Goal: Transaction & Acquisition: Purchase product/service

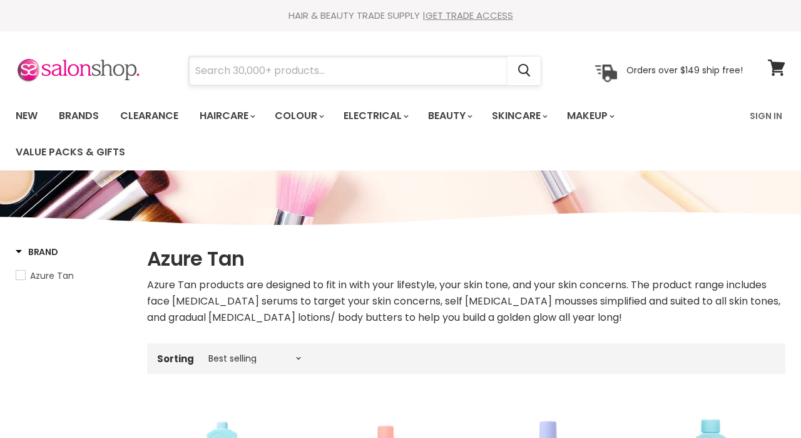
click at [257, 75] on input "Search" at bounding box center [348, 70] width 319 height 29
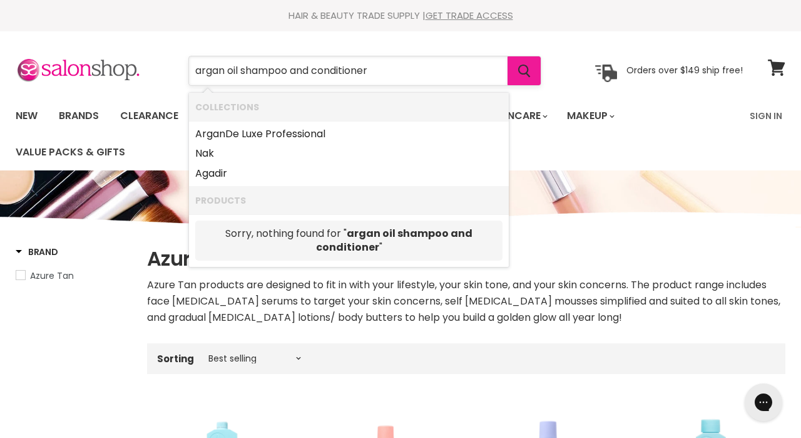
type input "argan oil shampoo and conditioner"
click at [526, 76] on icon "Search" at bounding box center [524, 70] width 13 height 13
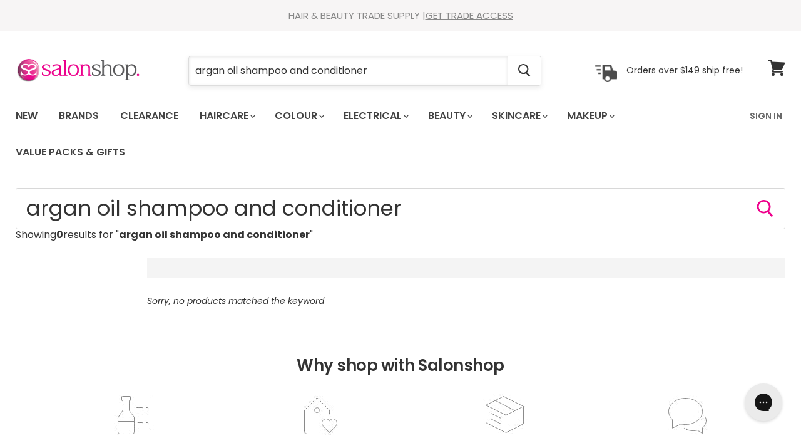
click at [374, 73] on input "argan oil shampoo and conditioner" at bounding box center [348, 70] width 319 height 29
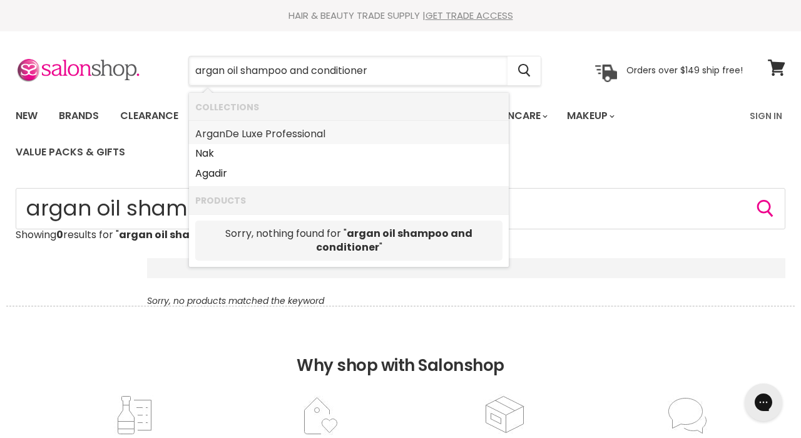
click at [302, 133] on link "Argan De Luxe Professional" at bounding box center [348, 134] width 307 height 20
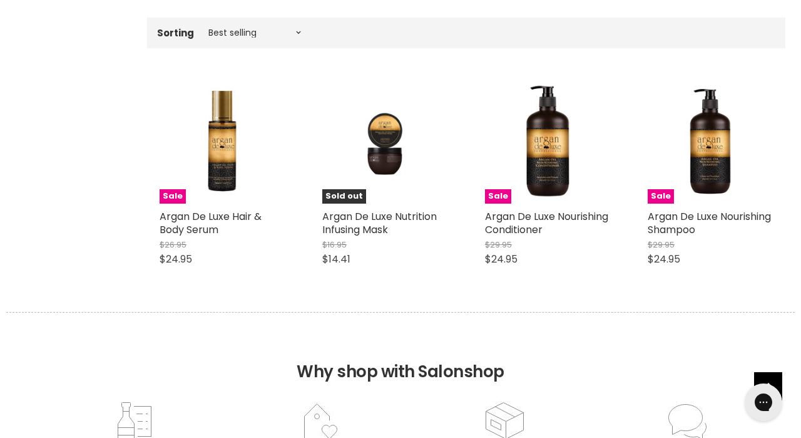
scroll to position [404, 0]
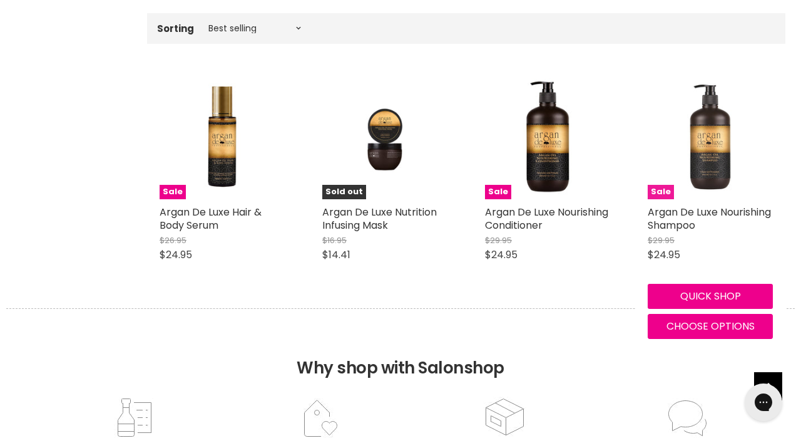
click at [704, 147] on img "Main content" at bounding box center [710, 136] width 82 height 125
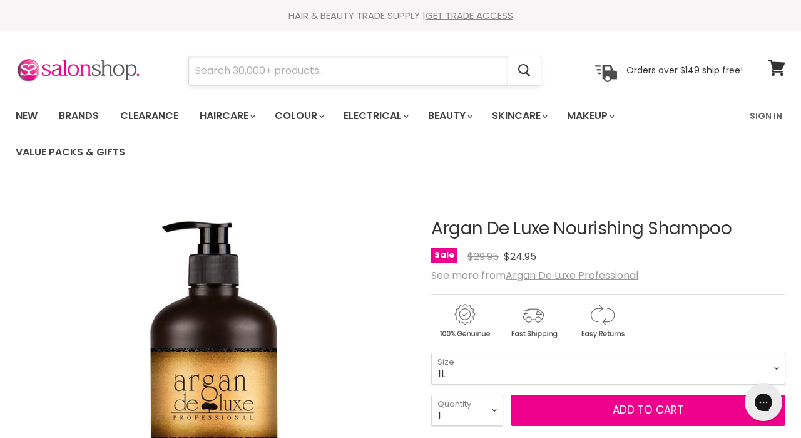
click at [255, 69] on input "Search" at bounding box center [348, 70] width 319 height 29
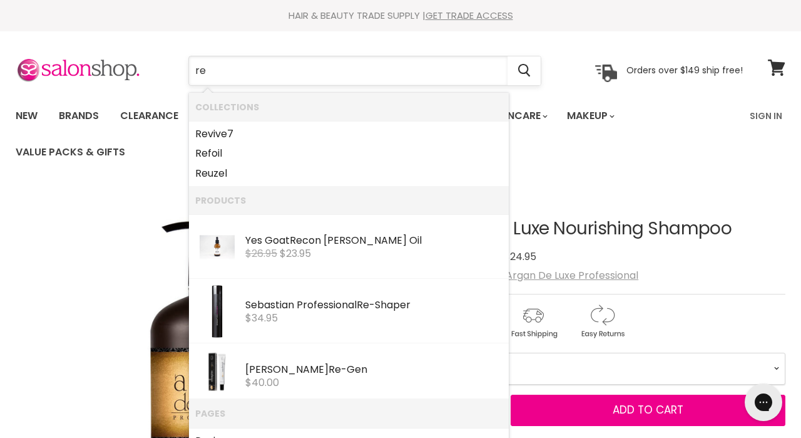
type input "red"
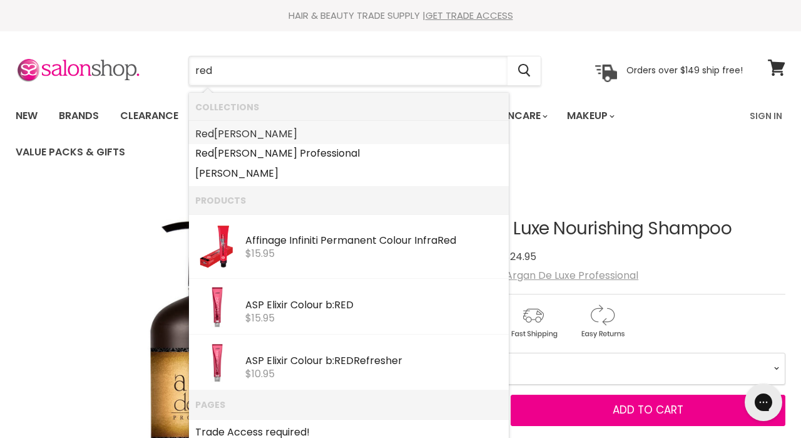
click at [217, 135] on link "Red ken" at bounding box center [348, 134] width 307 height 20
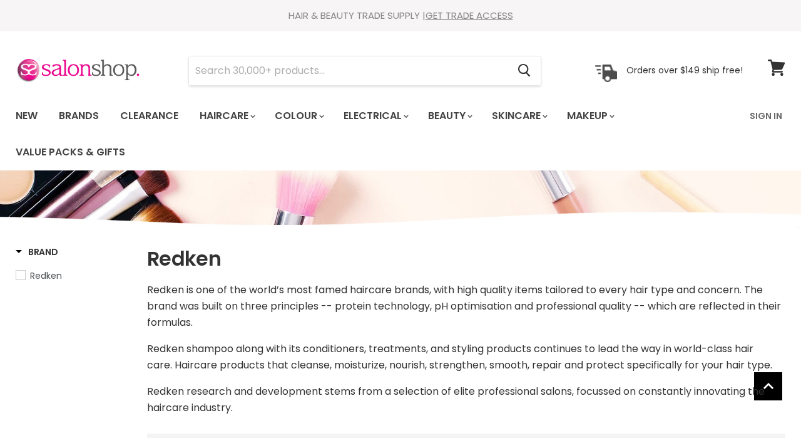
select select "manual"
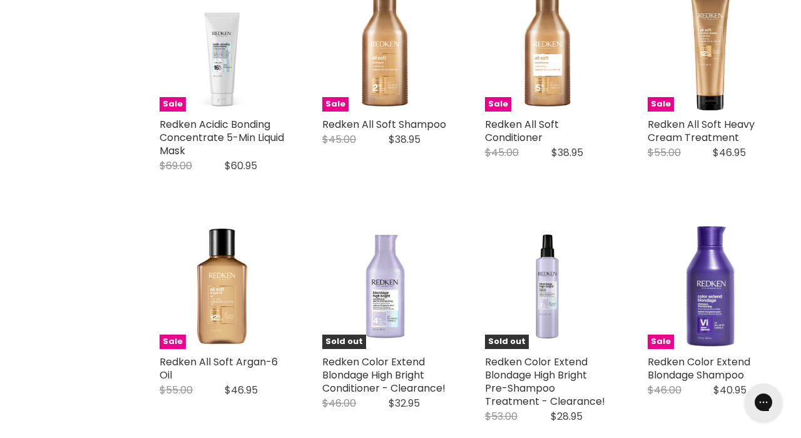
scroll to position [841, 0]
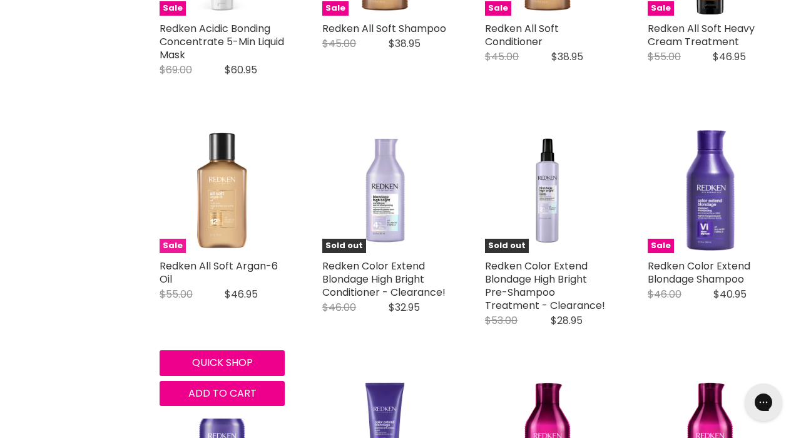
click at [238, 217] on img "Main content" at bounding box center [222, 190] width 125 height 125
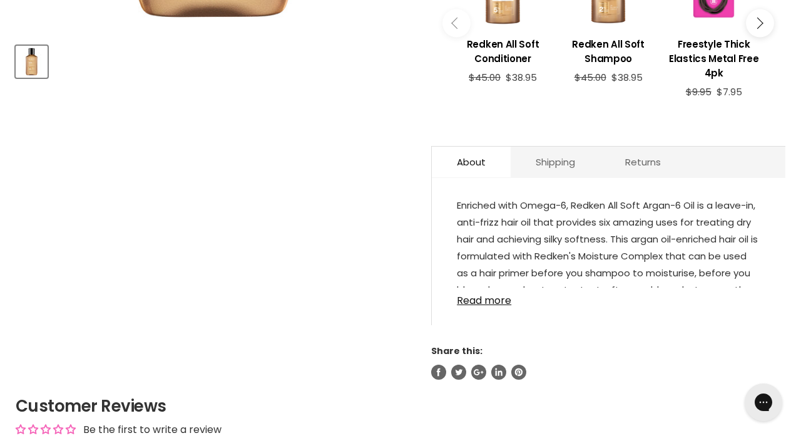
scroll to position [555, 0]
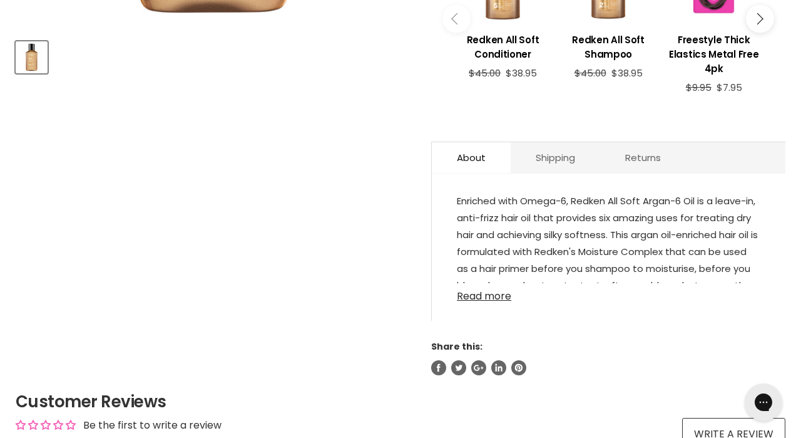
click at [494, 302] on link "Read more" at bounding box center [609, 292] width 304 height 19
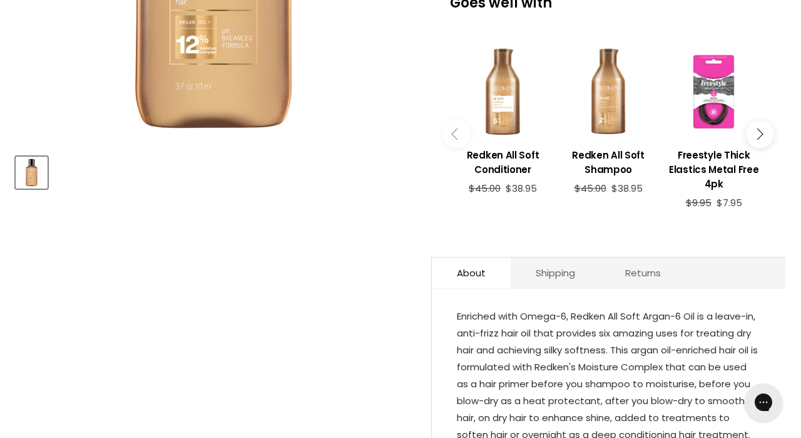
scroll to position [0, 0]
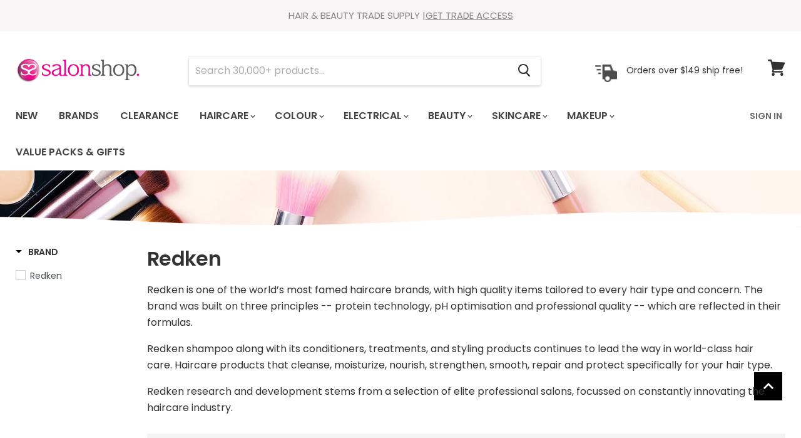
select select "manual"
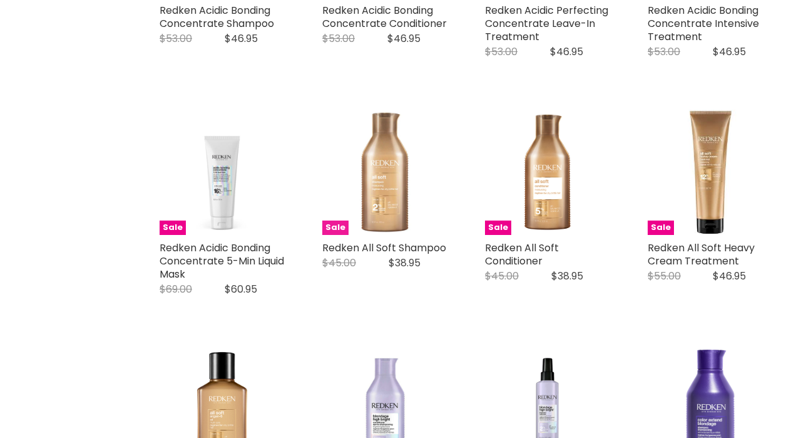
scroll to position [622, 0]
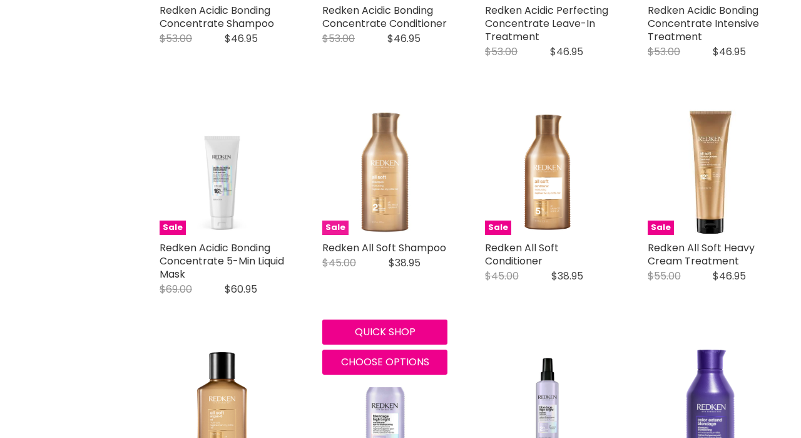
click at [410, 181] on img "Main content" at bounding box center [384, 172] width 125 height 125
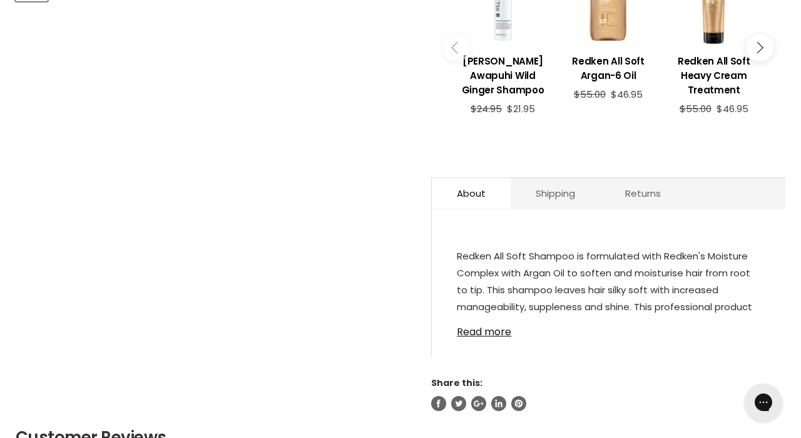
scroll to position [664, 0]
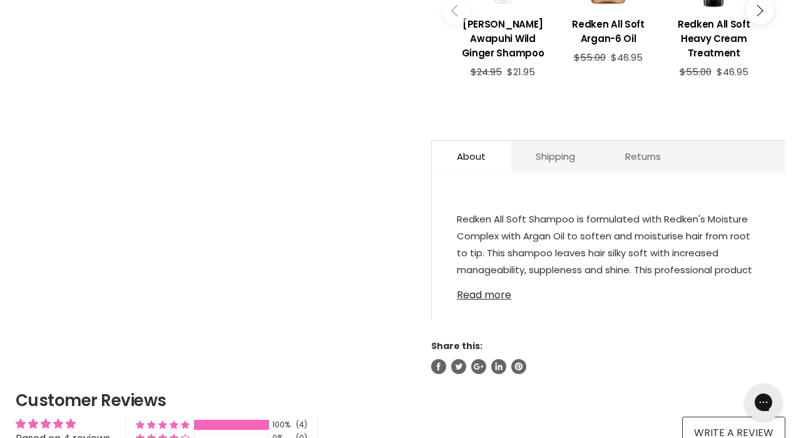
click at [486, 299] on link "Read more" at bounding box center [609, 291] width 304 height 19
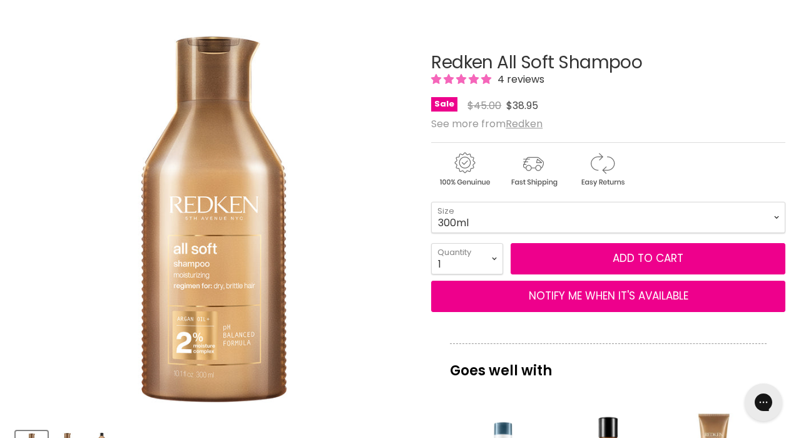
scroll to position [182, 0]
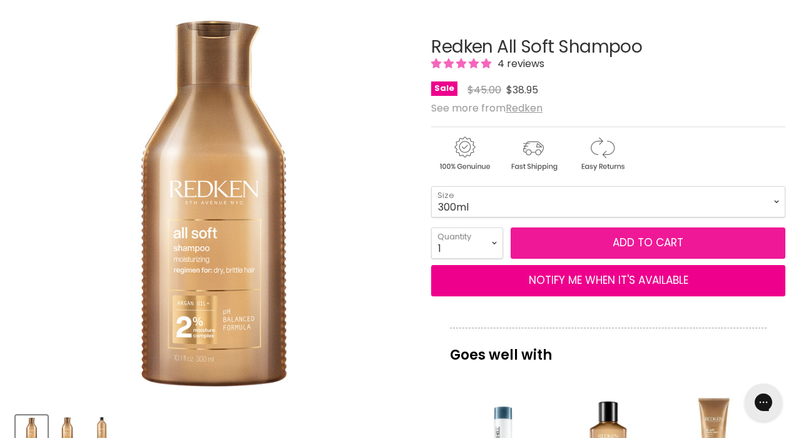
click at [592, 242] on button "Add to cart" at bounding box center [648, 242] width 275 height 31
click at [631, 243] on span "Add to cart" at bounding box center [648, 242] width 71 height 15
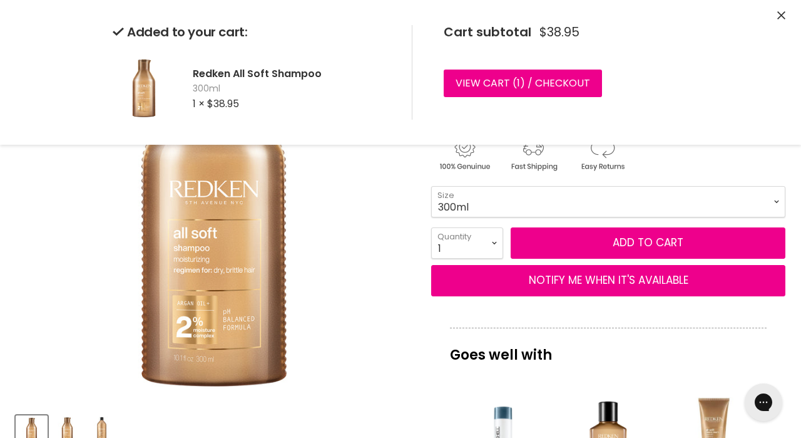
click at [782, 17] on icon "Close" at bounding box center [781, 15] width 8 height 8
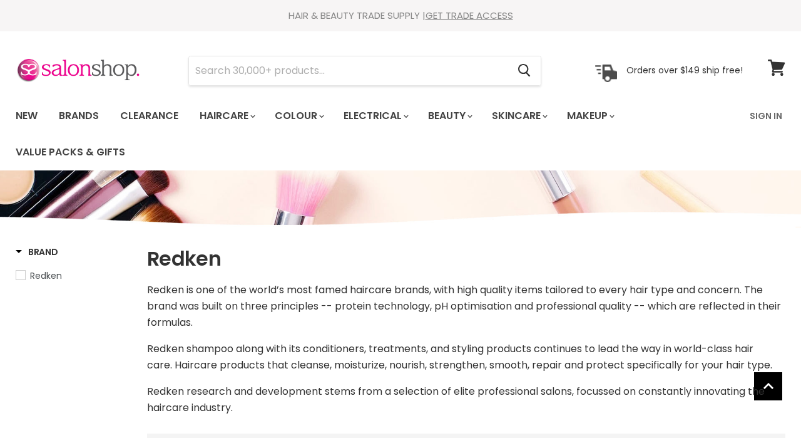
select select "manual"
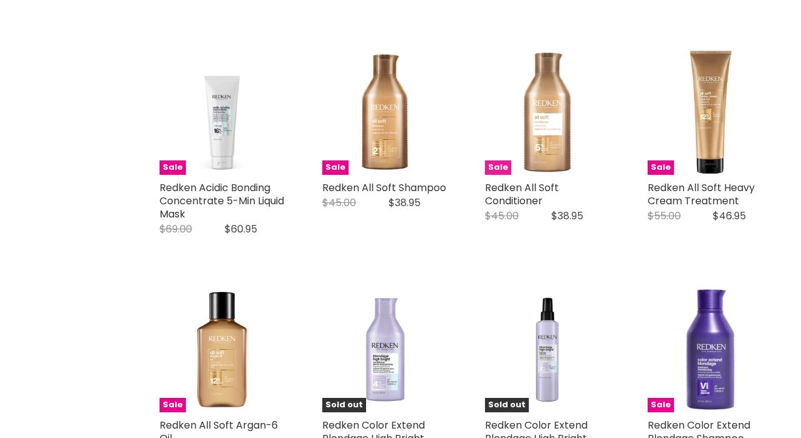
scroll to position [682, 0]
click at [546, 135] on img "Main content" at bounding box center [547, 111] width 125 height 125
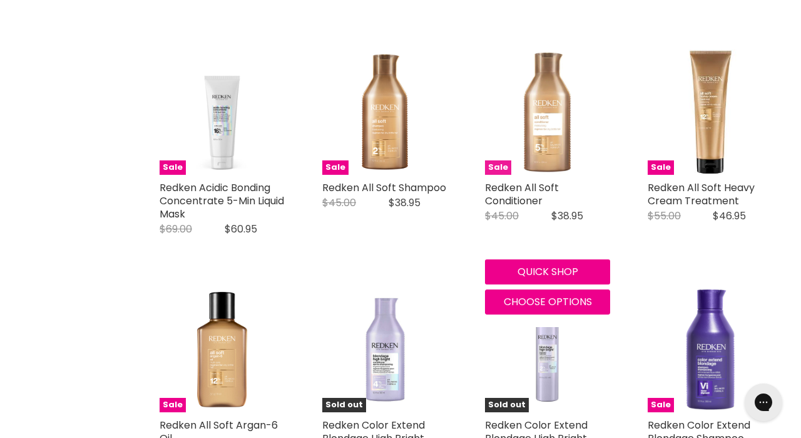
scroll to position [0, 0]
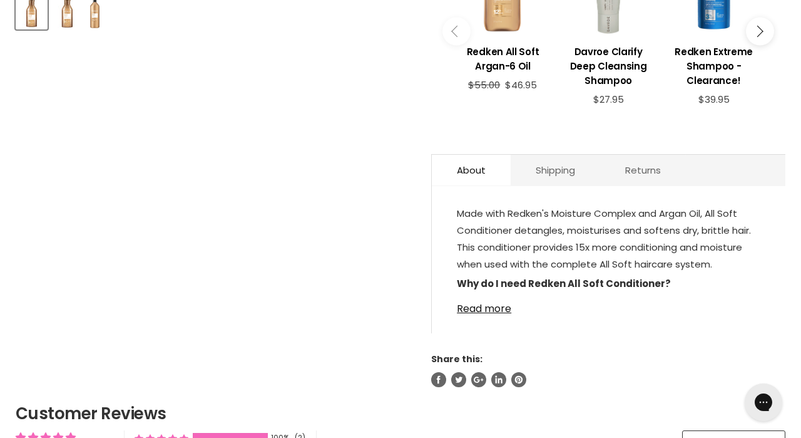
scroll to position [600, 0]
click at [476, 312] on link "Read more" at bounding box center [609, 304] width 304 height 19
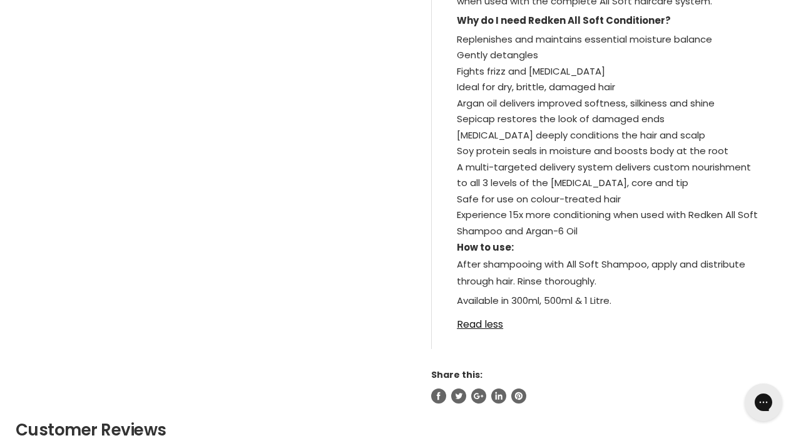
scroll to position [863, 0]
click at [479, 327] on link "Read less" at bounding box center [609, 319] width 304 height 19
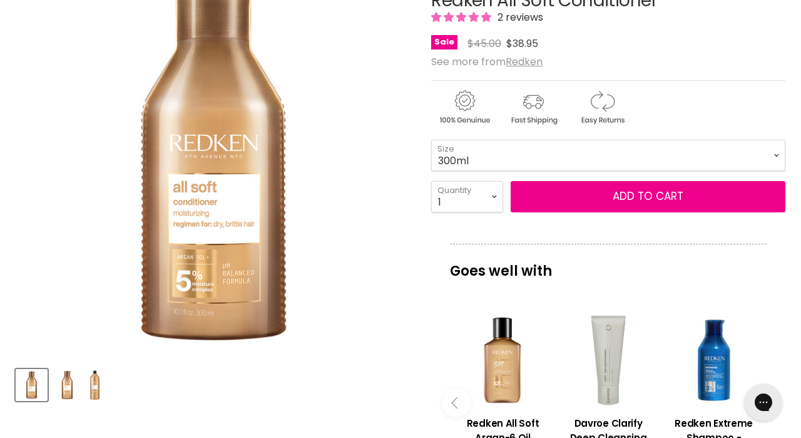
scroll to position [226, 0]
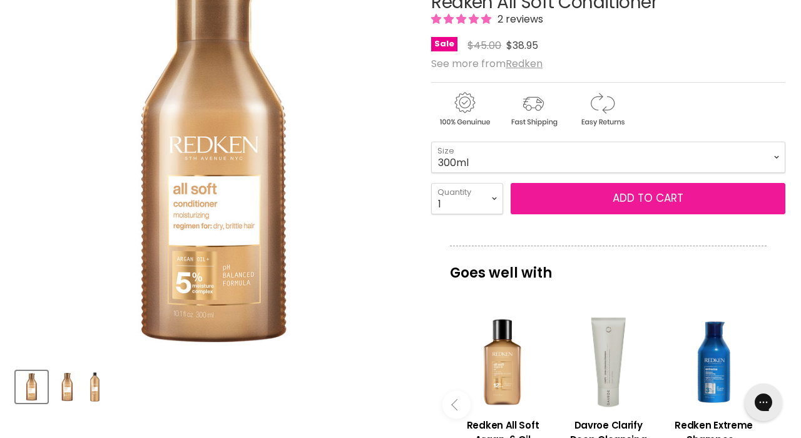
click at [653, 201] on span "Add to cart" at bounding box center [648, 197] width 71 height 15
click at [639, 199] on span "Add to cart" at bounding box center [648, 197] width 71 height 15
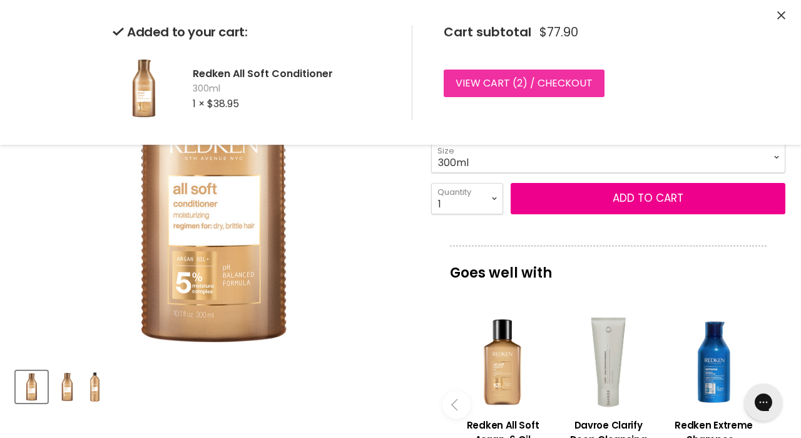
click at [501, 84] on link "View cart ( 2 ) / Checkout" at bounding box center [524, 83] width 161 height 28
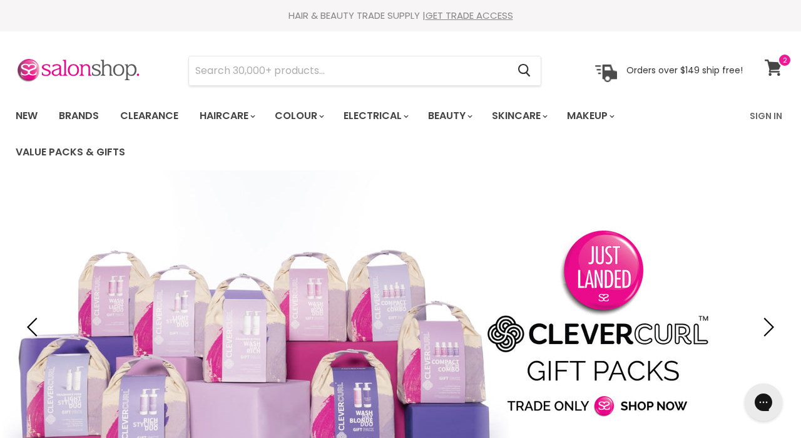
click at [772, 68] on icon at bounding box center [773, 67] width 17 height 16
